Goal: Find specific page/section: Find specific page/section

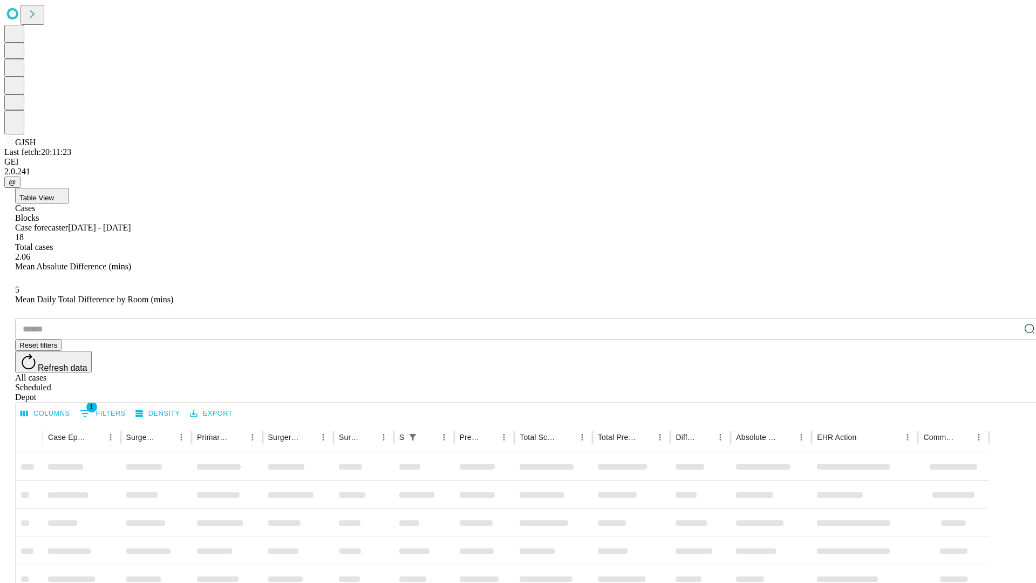
click at [1008, 392] on div "Depot" at bounding box center [528, 397] width 1027 height 10
